Goal: Transaction & Acquisition: Download file/media

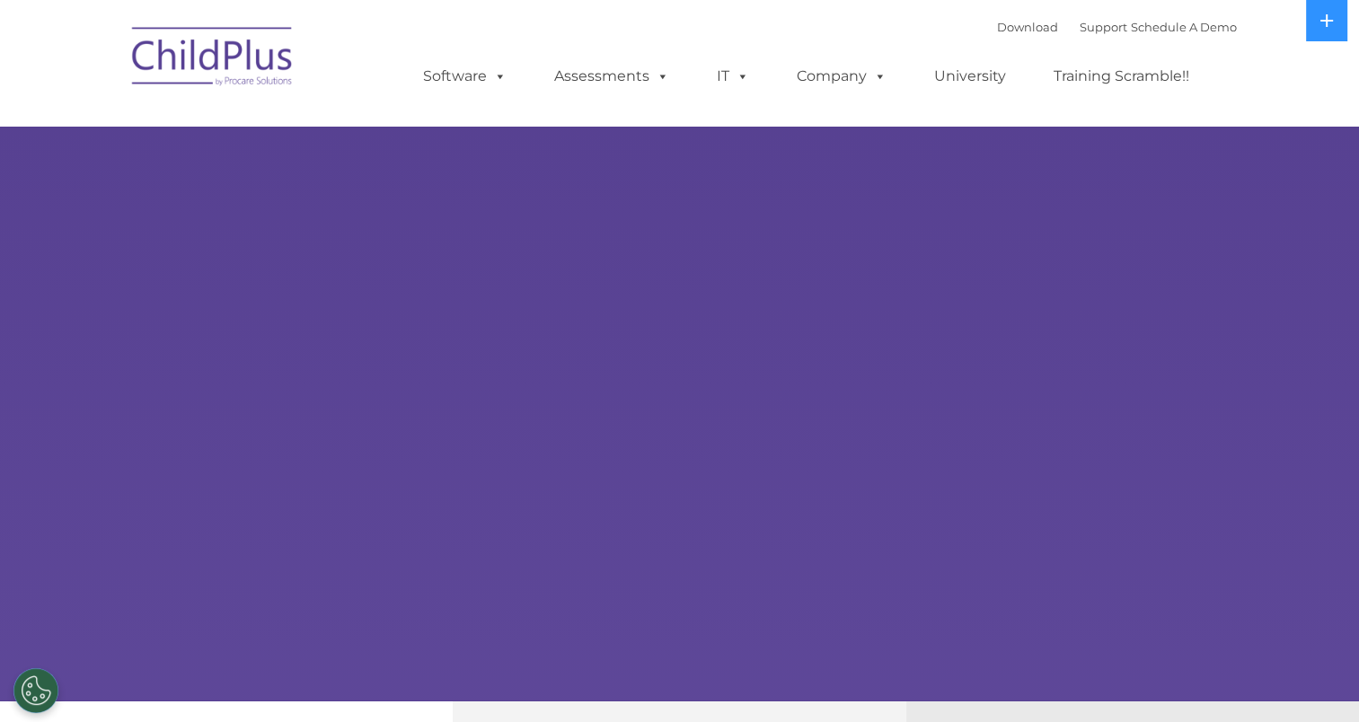
select select "MEDIUM"
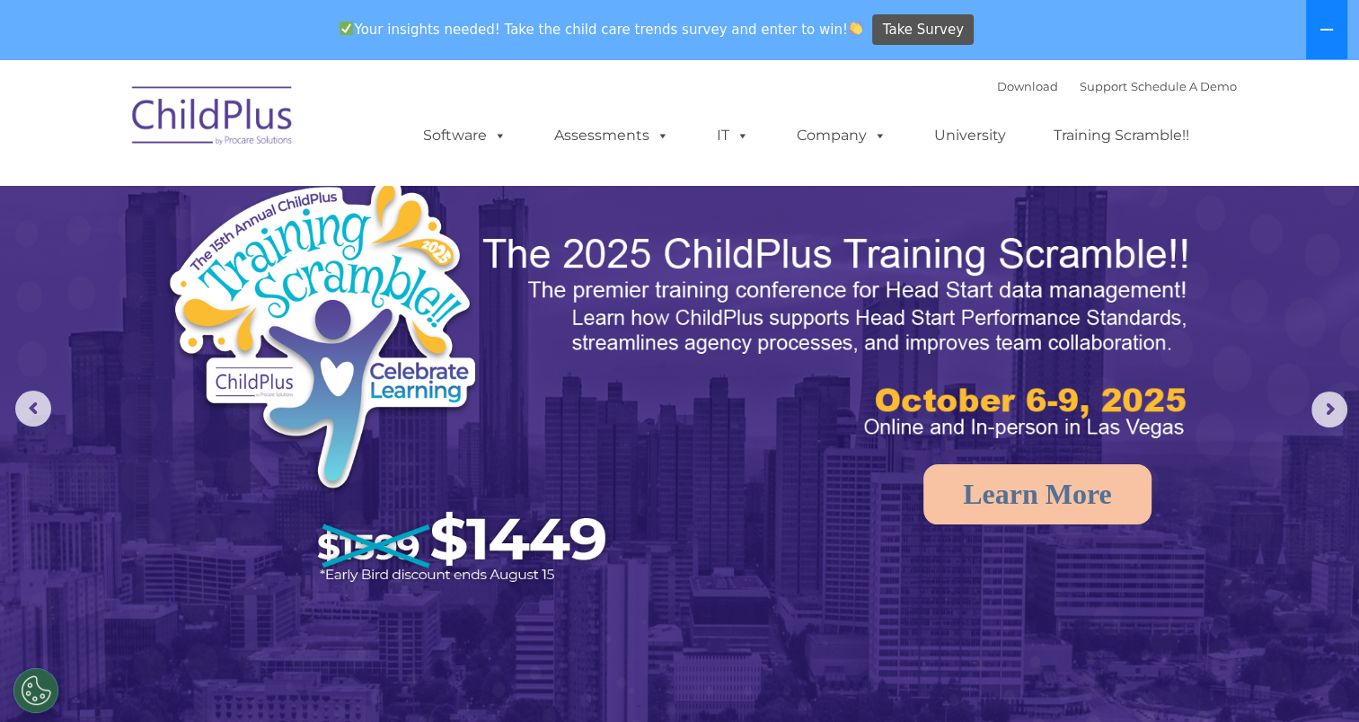
click at [1334, 22] on button at bounding box center [1326, 29] width 41 height 59
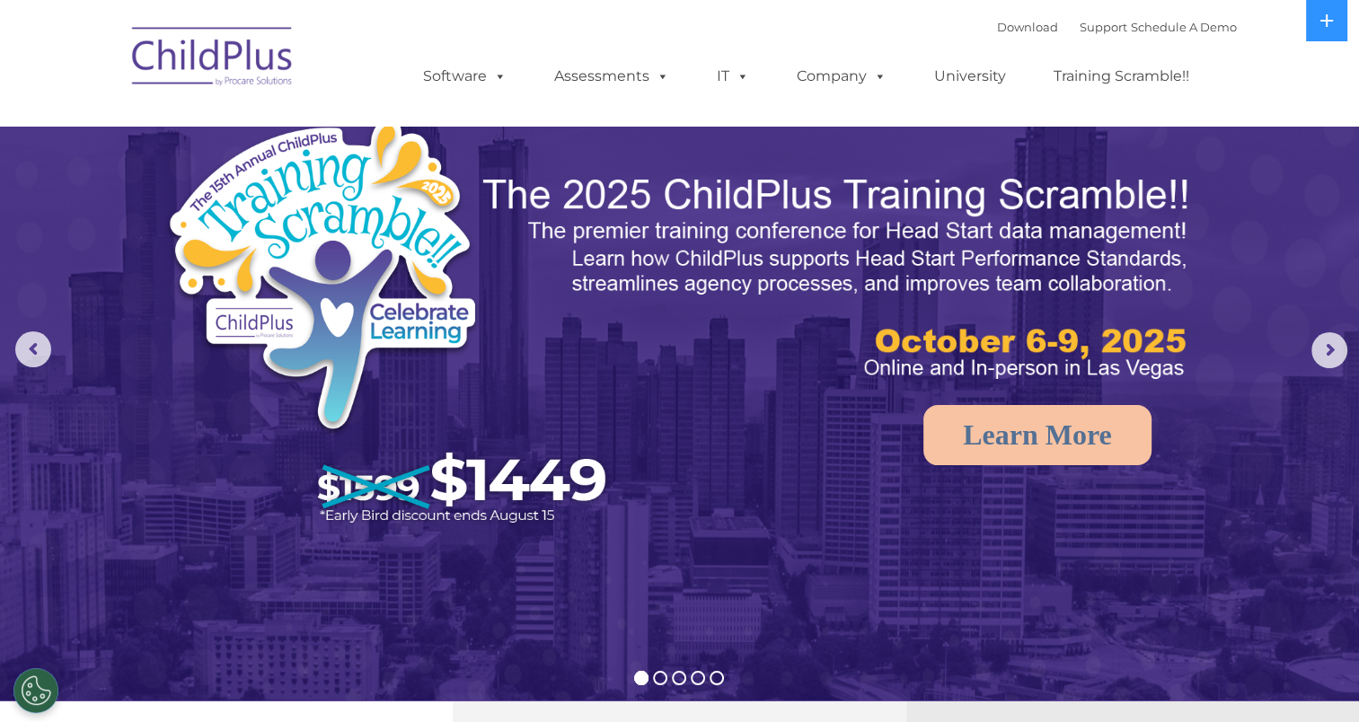
click at [997, 35] on div "Download Support | Schedule A Demo " at bounding box center [1117, 26] width 240 height 27
click at [997, 26] on link "Download" at bounding box center [1027, 27] width 61 height 14
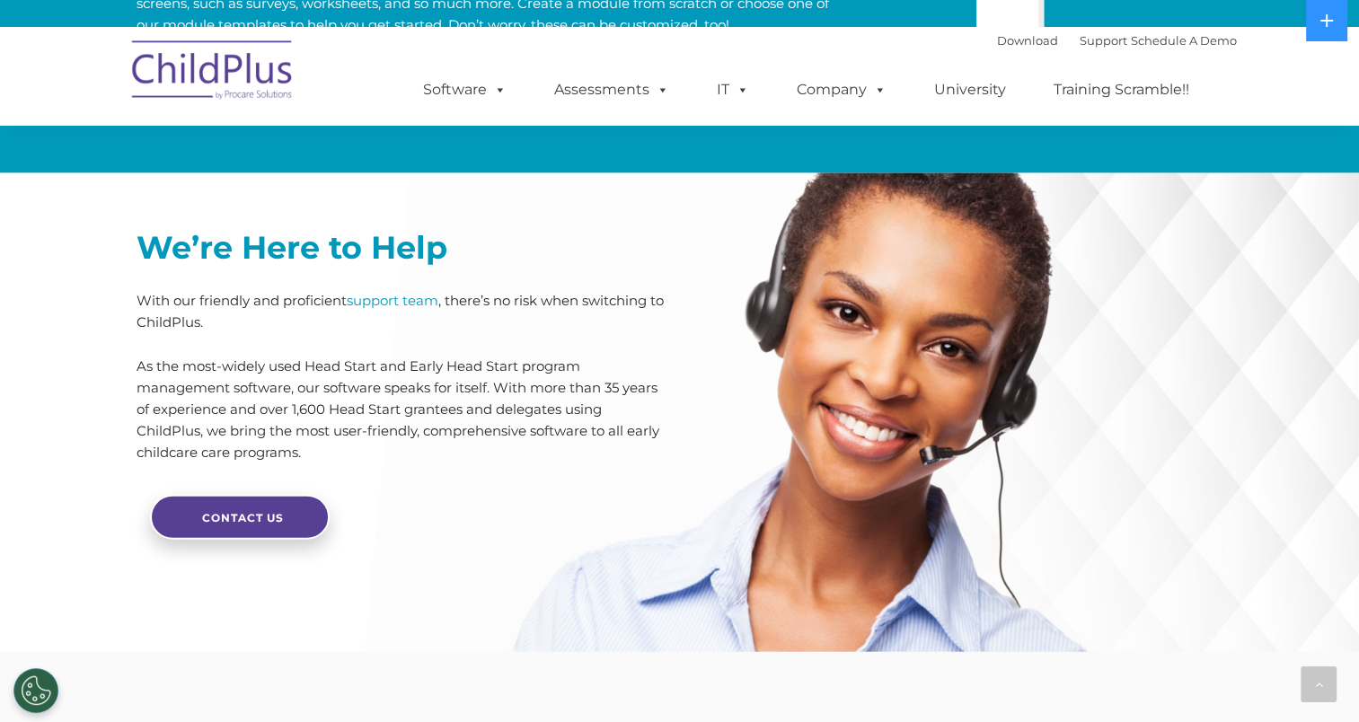
scroll to position [3864, 0]
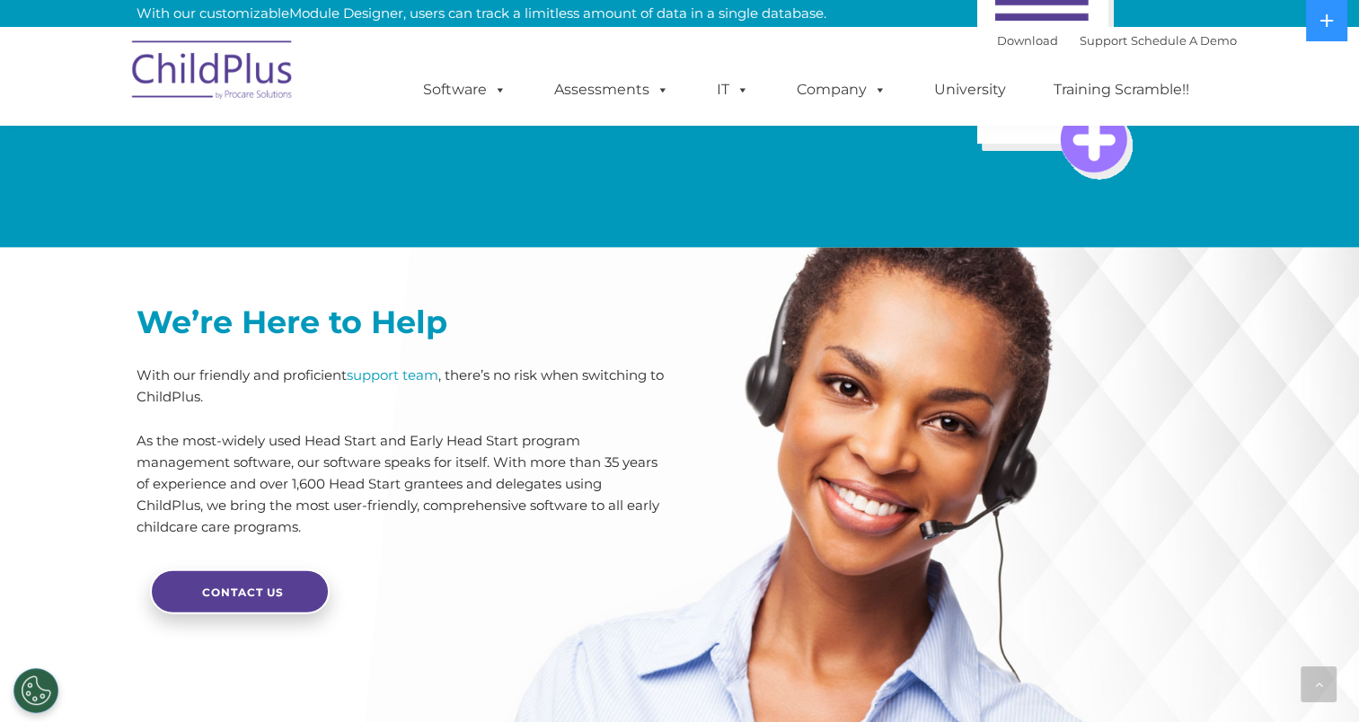
click at [996, 22] on img at bounding box center [1051, 44] width 344 height 344
click at [1010, 40] on link "Download" at bounding box center [1027, 40] width 61 height 14
